Goal: Task Accomplishment & Management: Manage account settings

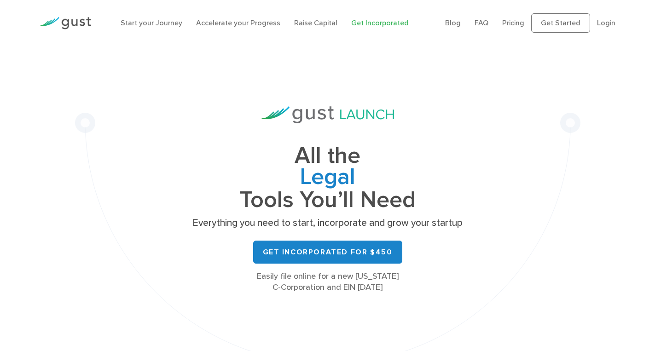
click at [447, 52] on div "All the Legal Cap Table Fundraising Governance Tools You’ll Need Everything you…" at bounding box center [327, 210] width 505 height 328
click at [603, 20] on link "Login" at bounding box center [606, 22] width 18 height 9
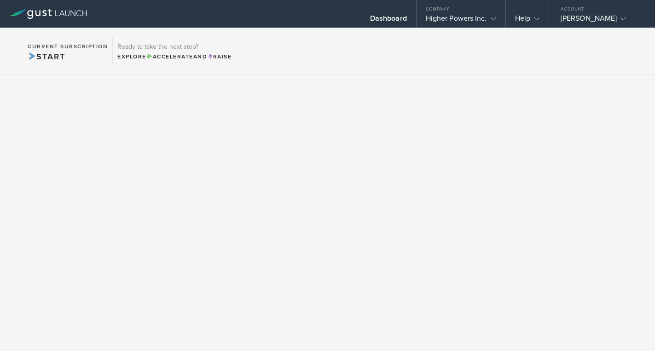
scroll to position [1, 0]
click at [377, 14] on div "Dashboard" at bounding box center [388, 21] width 37 height 14
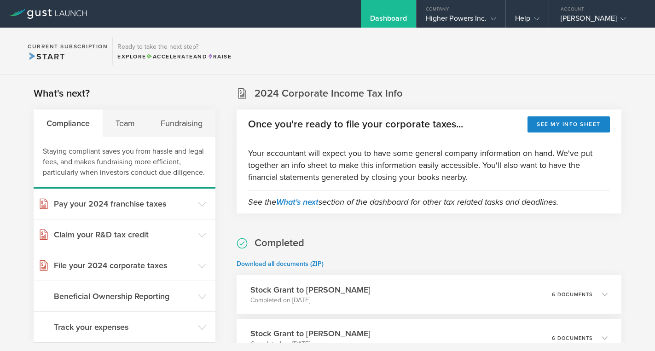
click at [508, 87] on section "2024 Corporate Income Tax Info Once you're ready to file your corporate taxes..…" at bounding box center [429, 150] width 385 height 127
